Goal: Check status: Check status

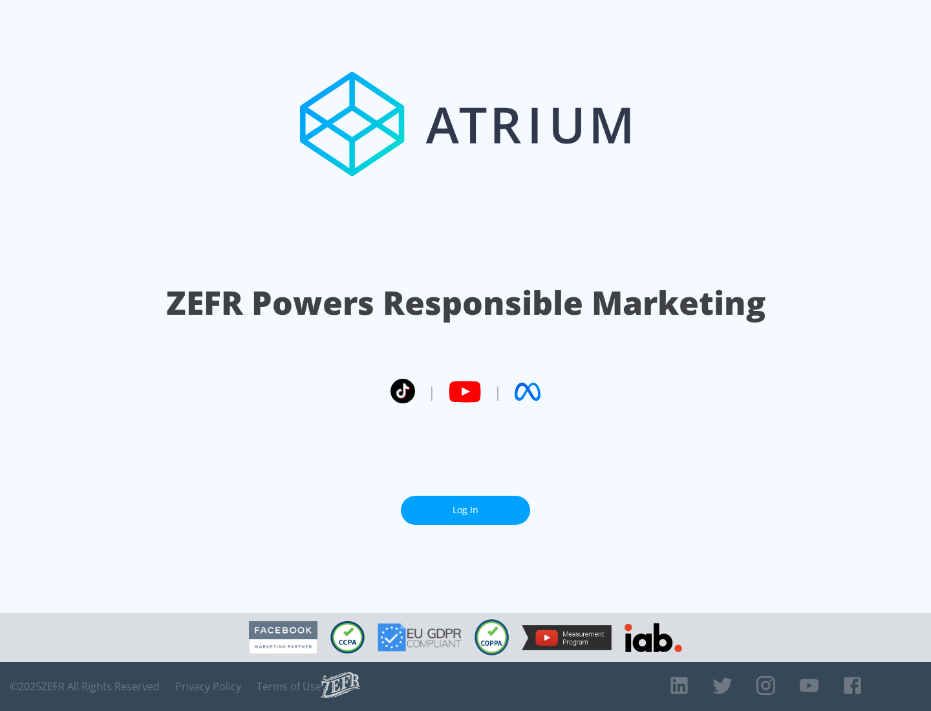
click at [466, 505] on link "Log In" at bounding box center [465, 510] width 129 height 29
